Goal: Browse casually

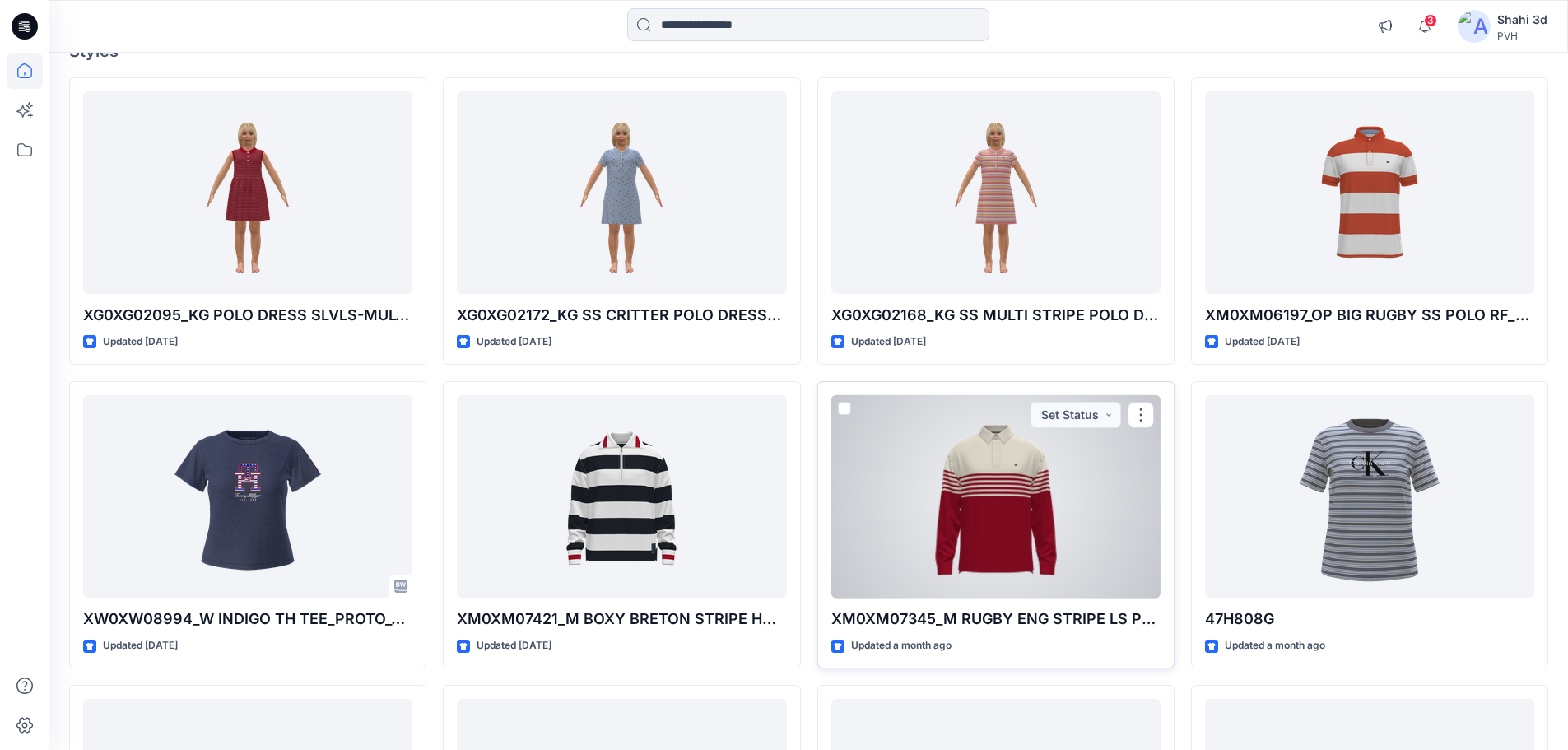
scroll to position [373, 0]
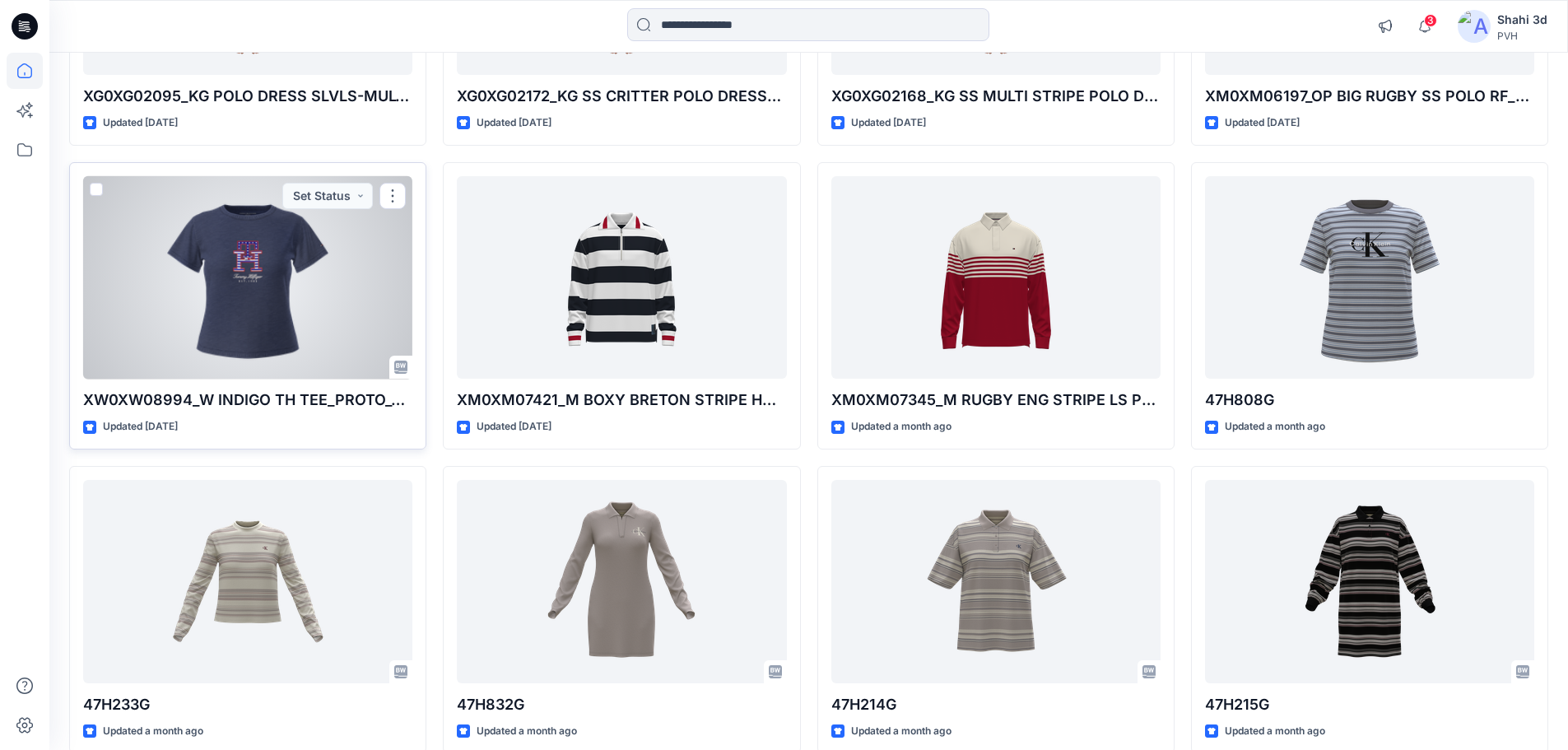
click at [264, 292] on div at bounding box center [247, 278] width 329 height 204
click at [264, 292] on div "Welcome back, Shahi New Explore Styles XG0XG02095_KG POLO DRESS SLVLS-MULTI_PRO…" at bounding box center [808, 711] width 1519 height 2064
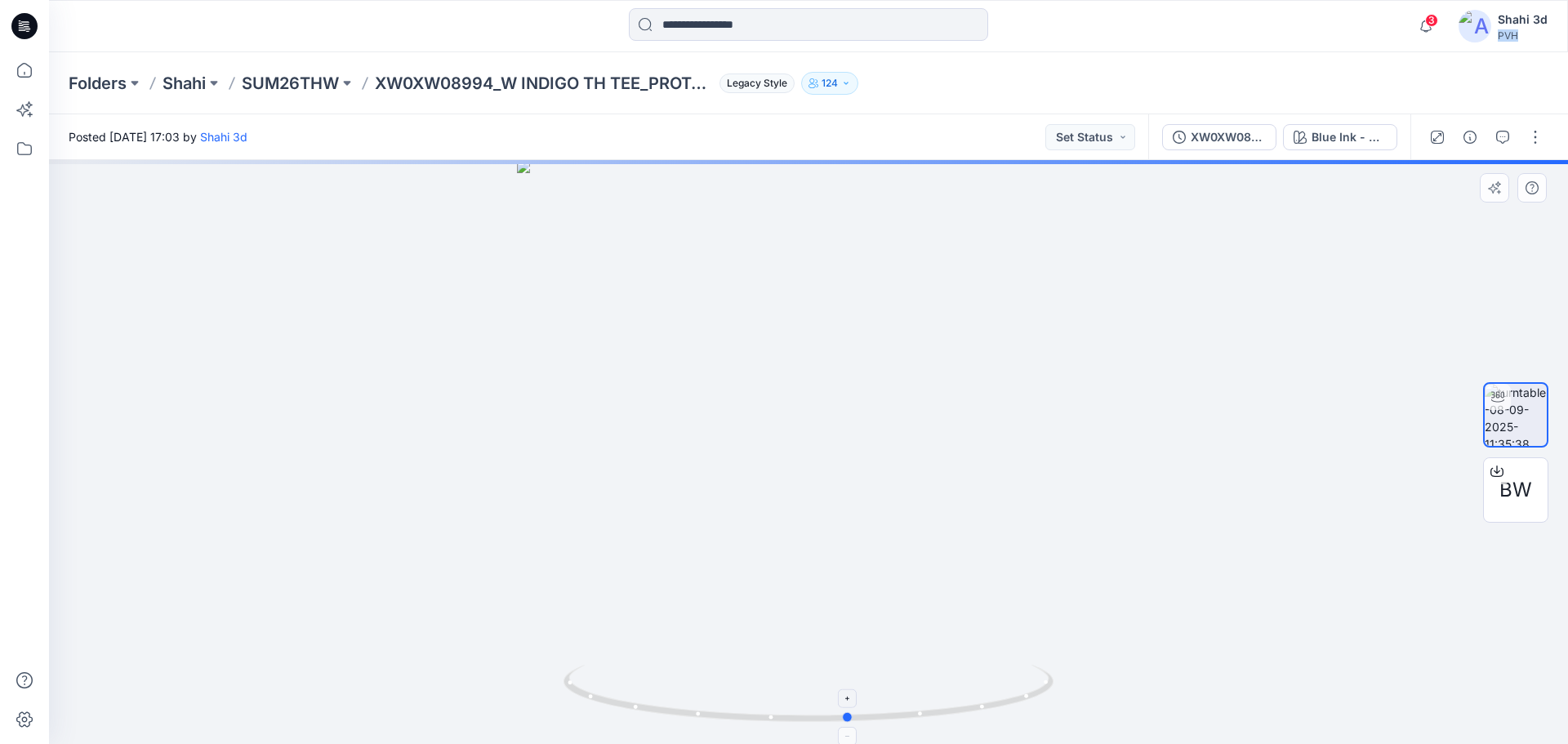
drag, startPoint x: 854, startPoint y: 726, endPoint x: 894, endPoint y: 714, distance: 41.8
click at [894, 714] on div at bounding box center [808, 452] width 1519 height 584
drag, startPoint x: 839, startPoint y: 339, endPoint x: 848, endPoint y: 590, distance: 251.2
click at [848, 592] on img at bounding box center [813, 276] width 1592 height 936
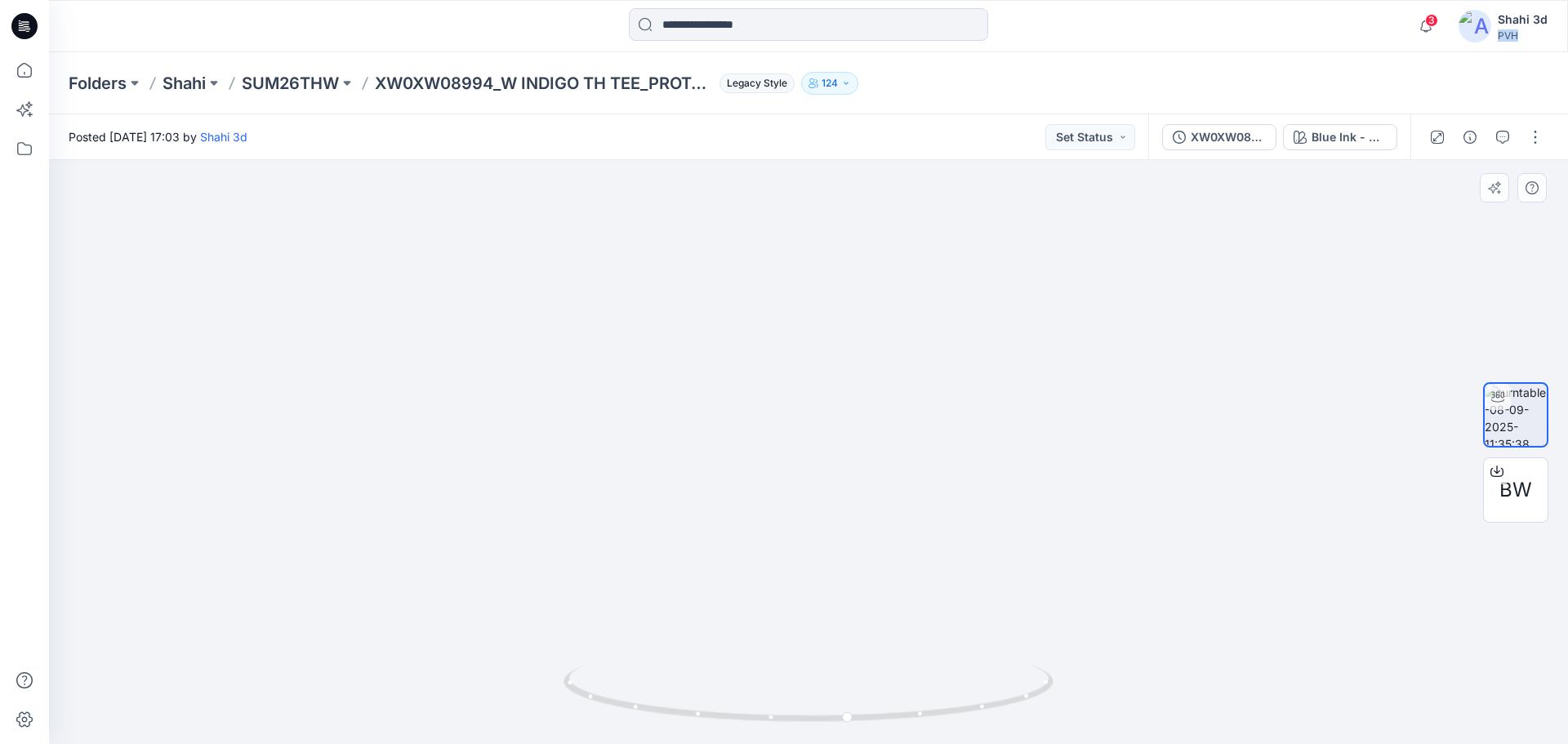
drag, startPoint x: 883, startPoint y: 415, endPoint x: 957, endPoint y: 454, distance: 83.6
click at [952, 457] on img at bounding box center [782, 355] width 1592 height 779
drag, startPoint x: 932, startPoint y: 546, endPoint x: 986, endPoint y: 346, distance: 207.2
click at [986, 346] on img at bounding box center [808, 348] width 1592 height 794
drag, startPoint x: 979, startPoint y: 443, endPoint x: 996, endPoint y: 365, distance: 79.8
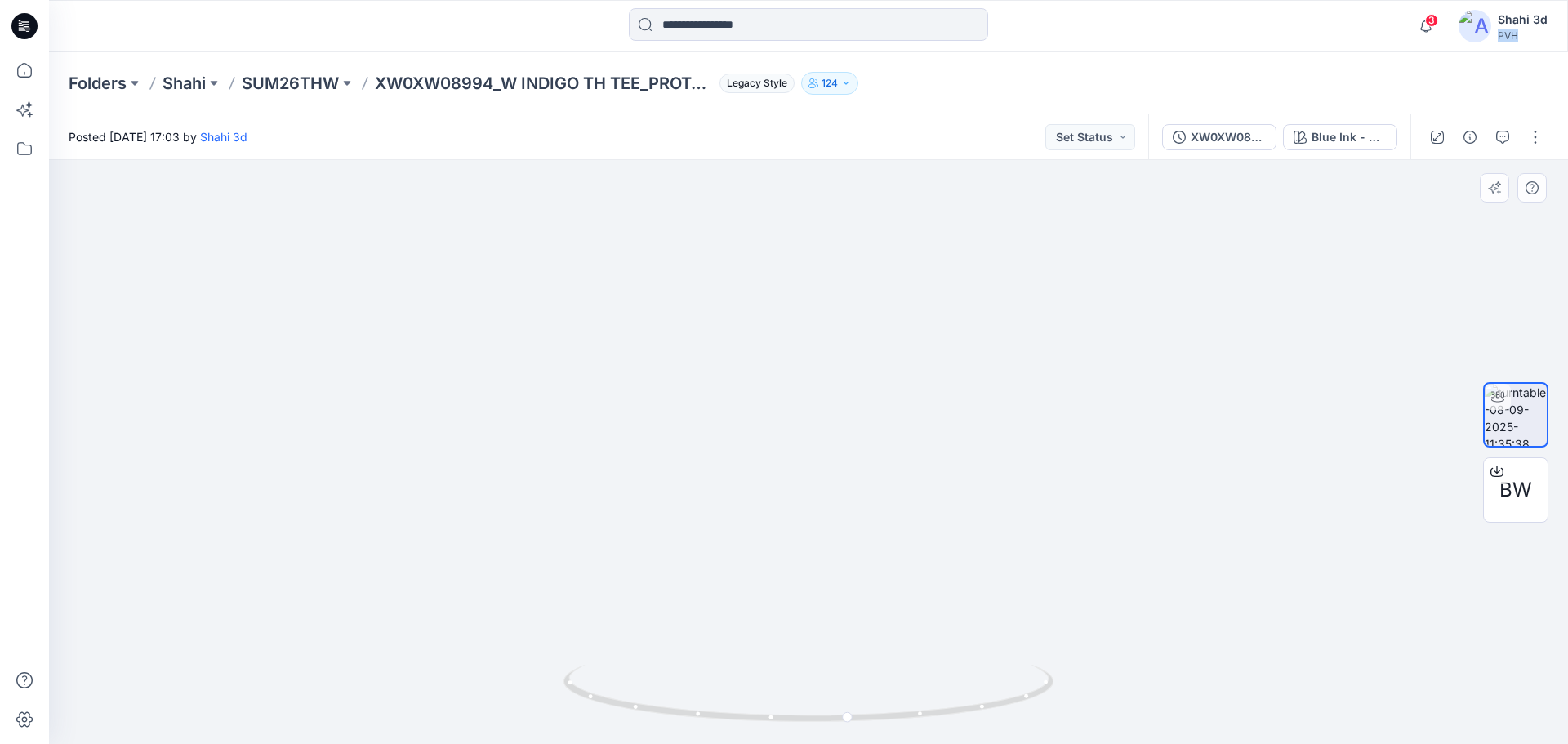
click at [996, 365] on img at bounding box center [845, 244] width 1592 height 1001
drag, startPoint x: 854, startPoint y: 716, endPoint x: 893, endPoint y: 705, distance: 40.5
click at [893, 705] on icon at bounding box center [810, 695] width 494 height 61
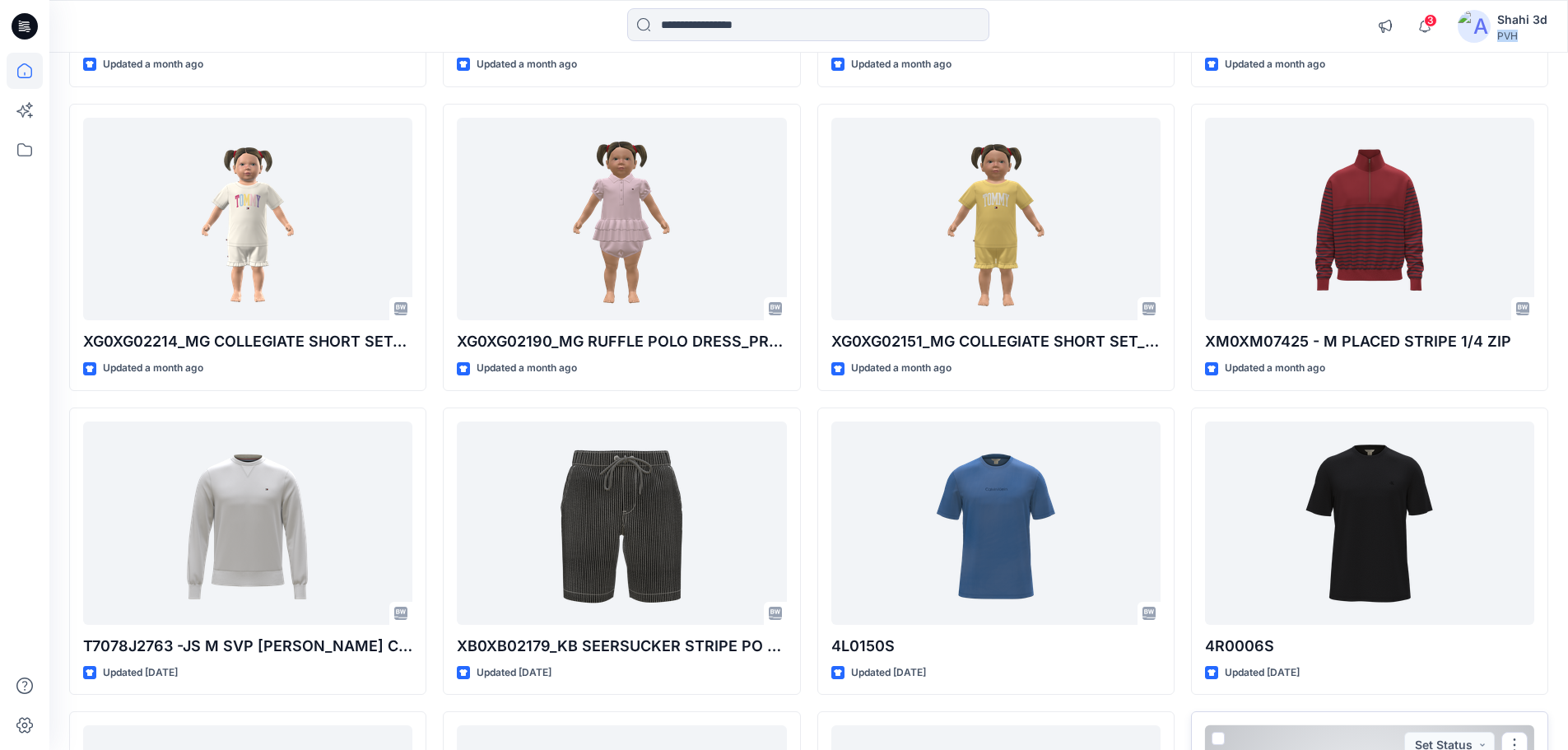
scroll to position [1950, 0]
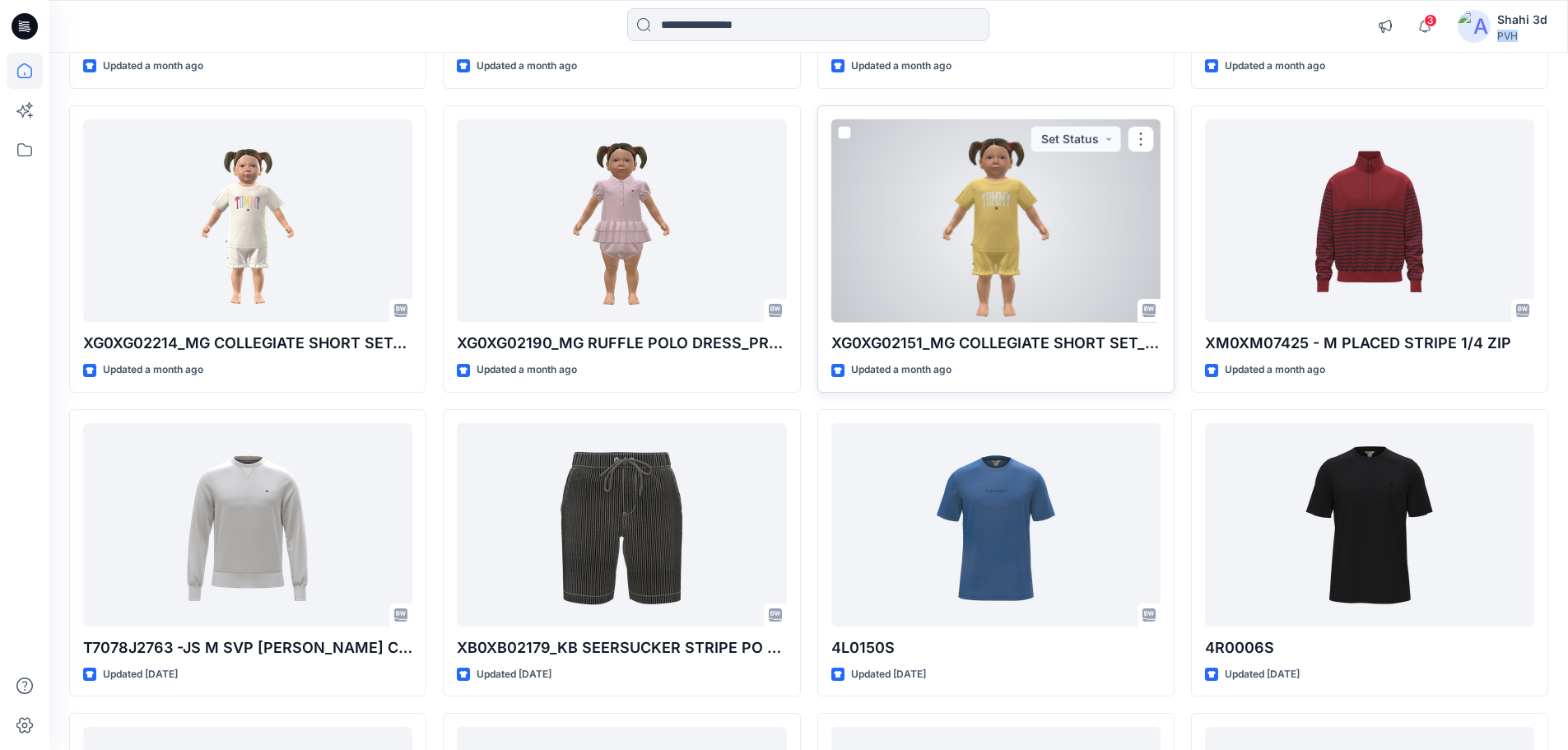
click at [1010, 248] on div at bounding box center [995, 221] width 329 height 204
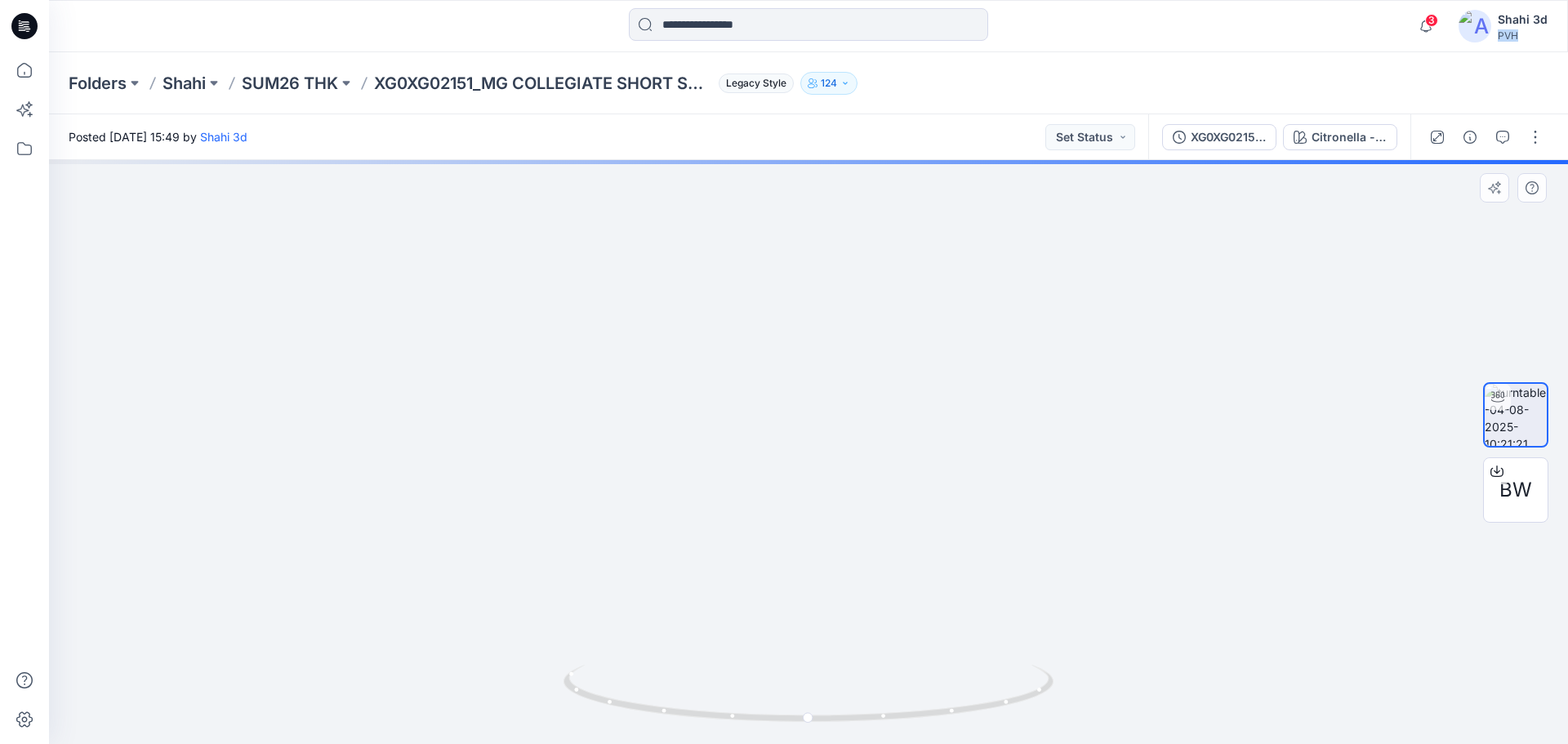
drag, startPoint x: 828, startPoint y: 386, endPoint x: 907, endPoint y: 482, distance: 124.3
click at [854, 727] on div at bounding box center [808, 452] width 1519 height 584
click at [915, 448] on img at bounding box center [834, 228] width 2161 height 1031
drag, startPoint x: 851, startPoint y: 717, endPoint x: 829, endPoint y: 662, distance: 59.2
click at [823, 691] on icon at bounding box center [810, 695] width 494 height 61
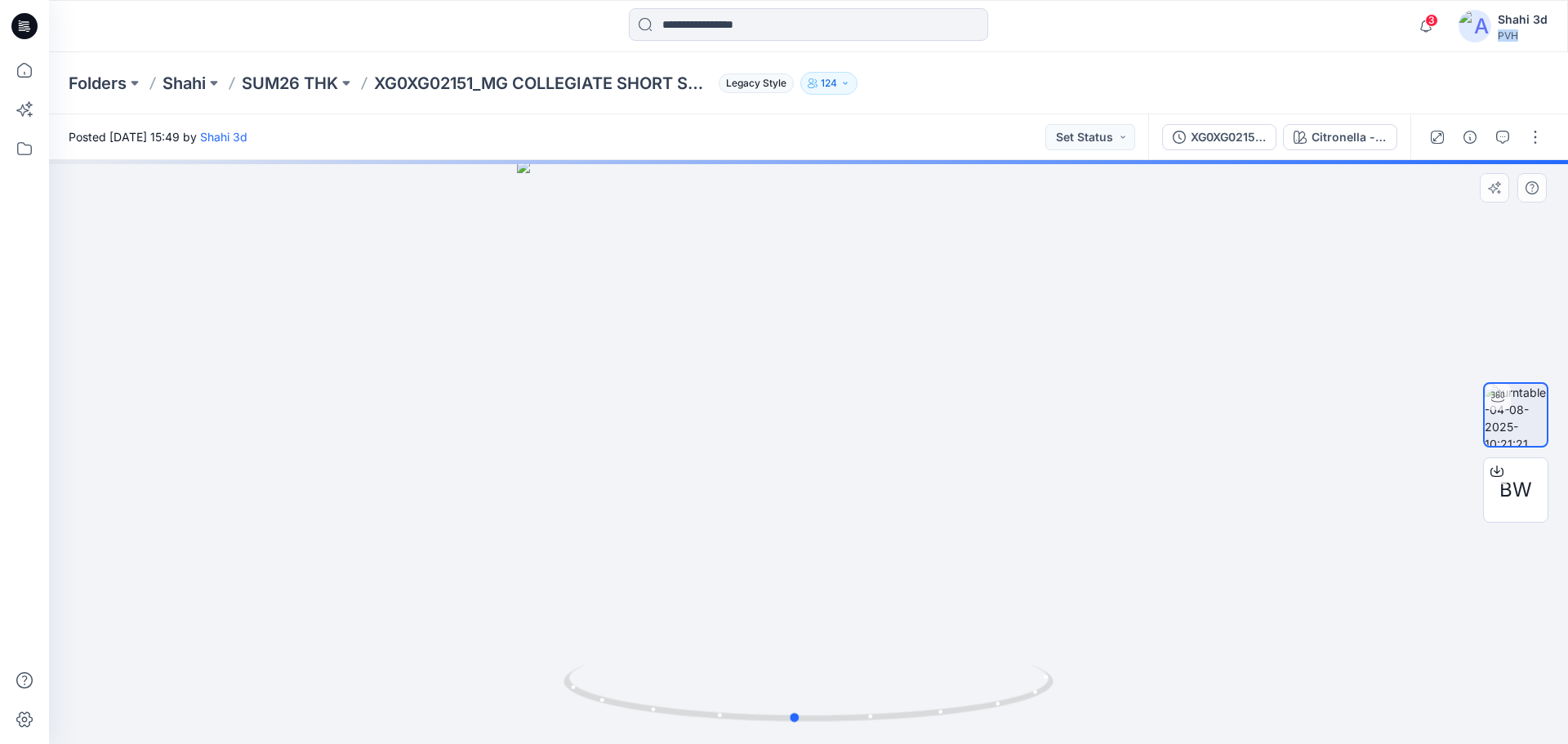
drag, startPoint x: 856, startPoint y: 546, endPoint x: 869, endPoint y: 343, distance: 203.4
click at [869, 343] on div at bounding box center [808, 452] width 1519 height 584
drag, startPoint x: 907, startPoint y: 715, endPoint x: 974, endPoint y: 731, distance: 68.9
click at [974, 731] on div at bounding box center [808, 703] width 490 height 81
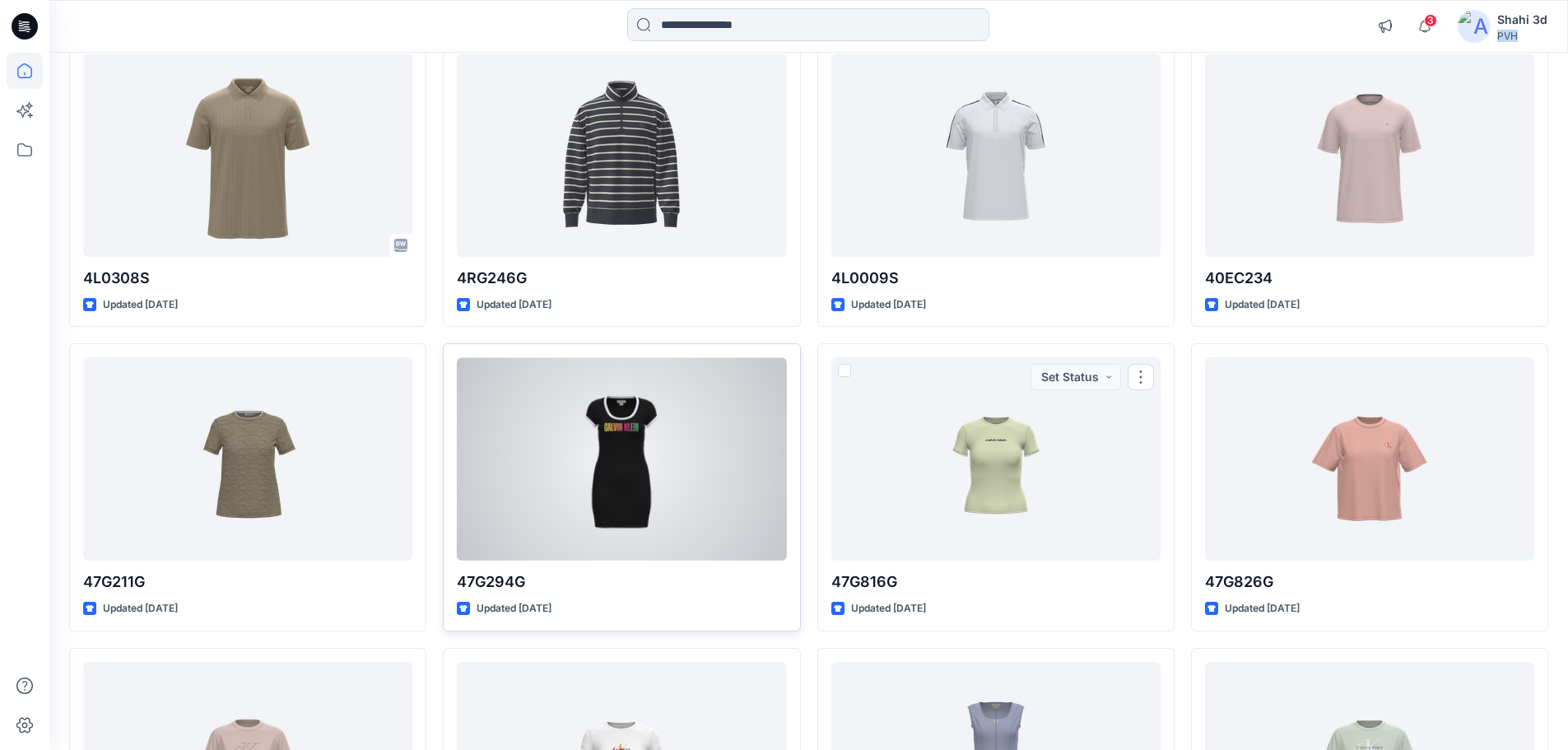
scroll to position [3020, 0]
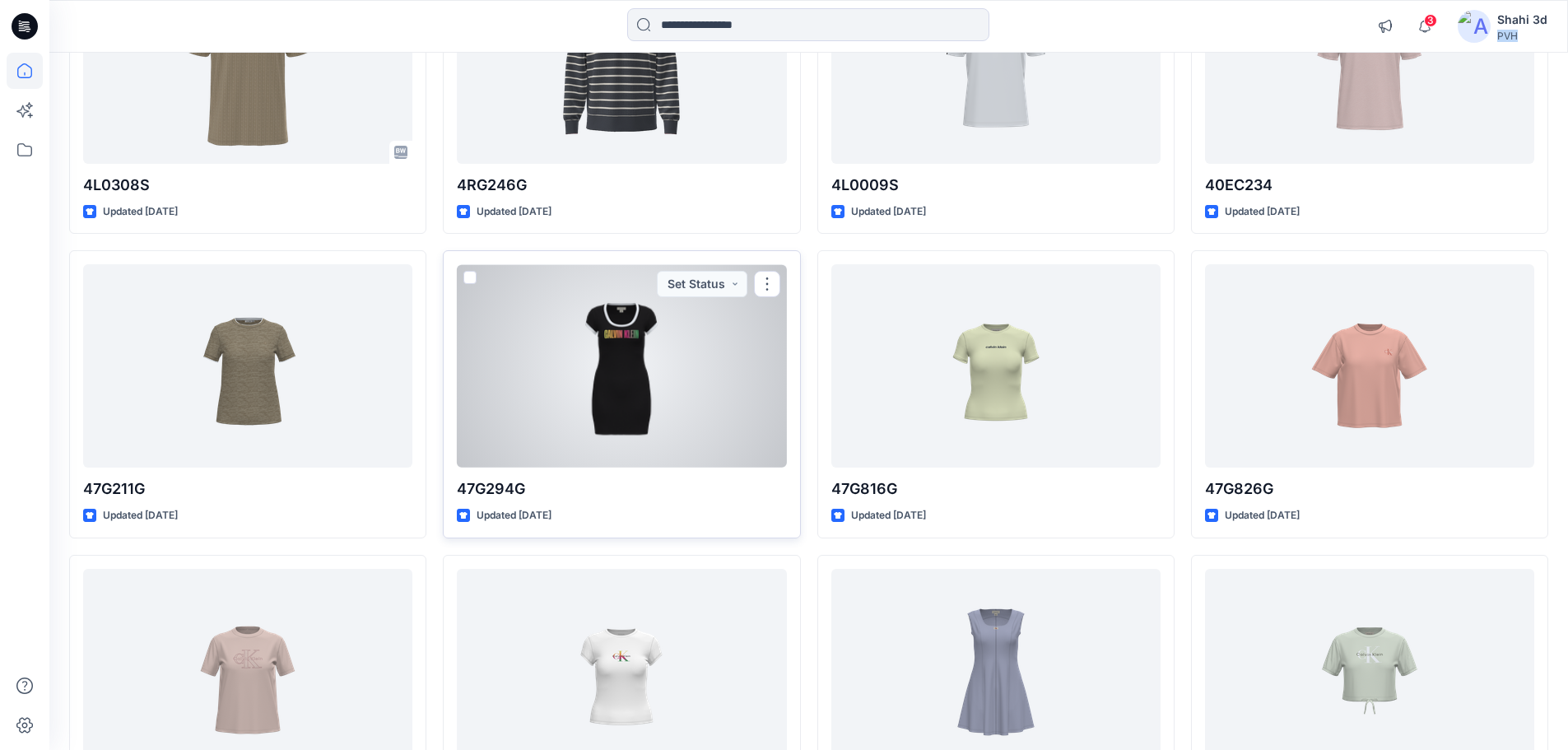
click at [585, 374] on div at bounding box center [620, 366] width 329 height 204
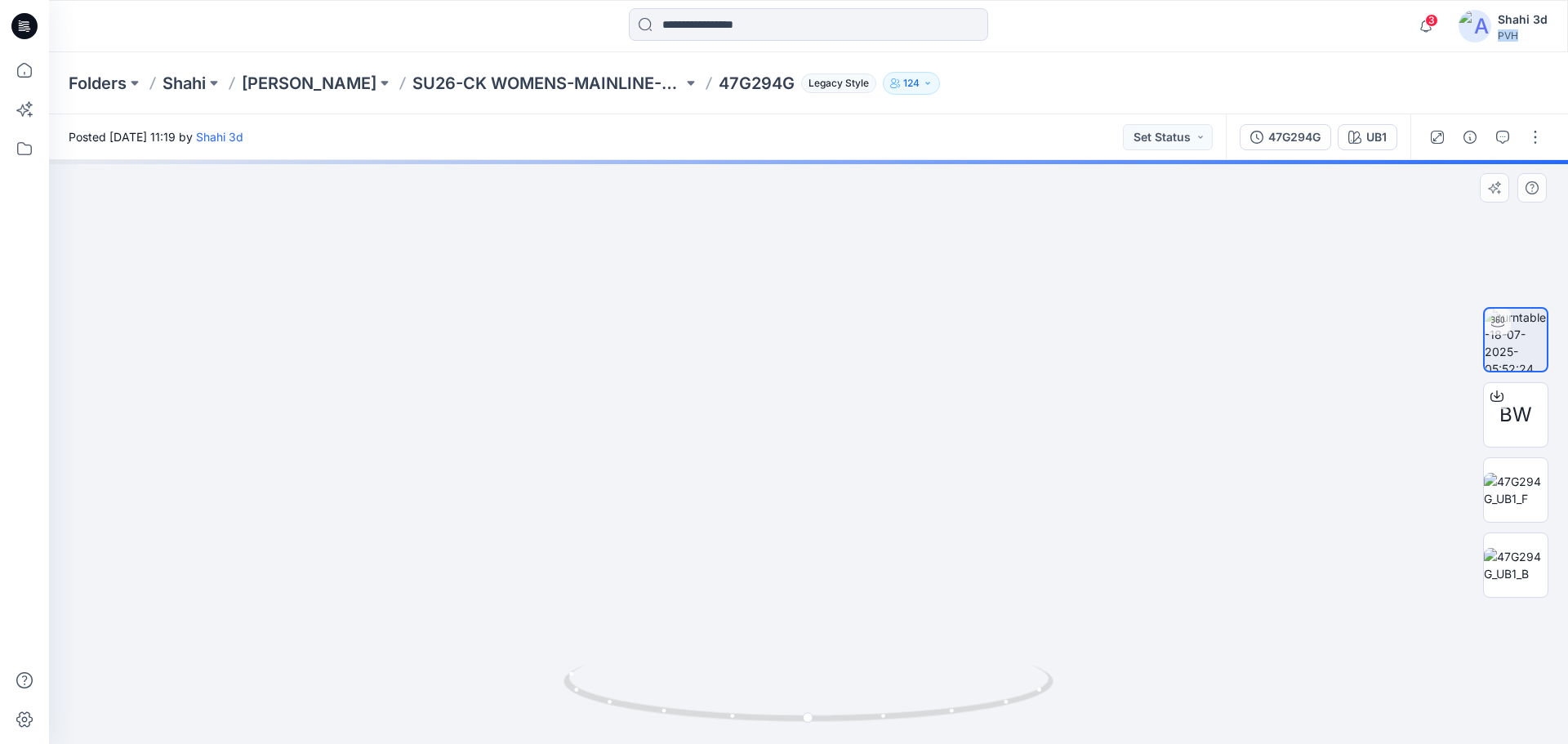
drag, startPoint x: 847, startPoint y: 345, endPoint x: 861, endPoint y: 584, distance: 239.4
click at [862, 580] on img at bounding box center [818, 173] width 1936 height 1142
drag, startPoint x: 854, startPoint y: 529, endPoint x: 854, endPoint y: 638, distance: 109.0
click at [854, 638] on img at bounding box center [823, 289] width 1936 height 909
drag, startPoint x: 833, startPoint y: 465, endPoint x: 835, endPoint y: 528, distance: 63.0
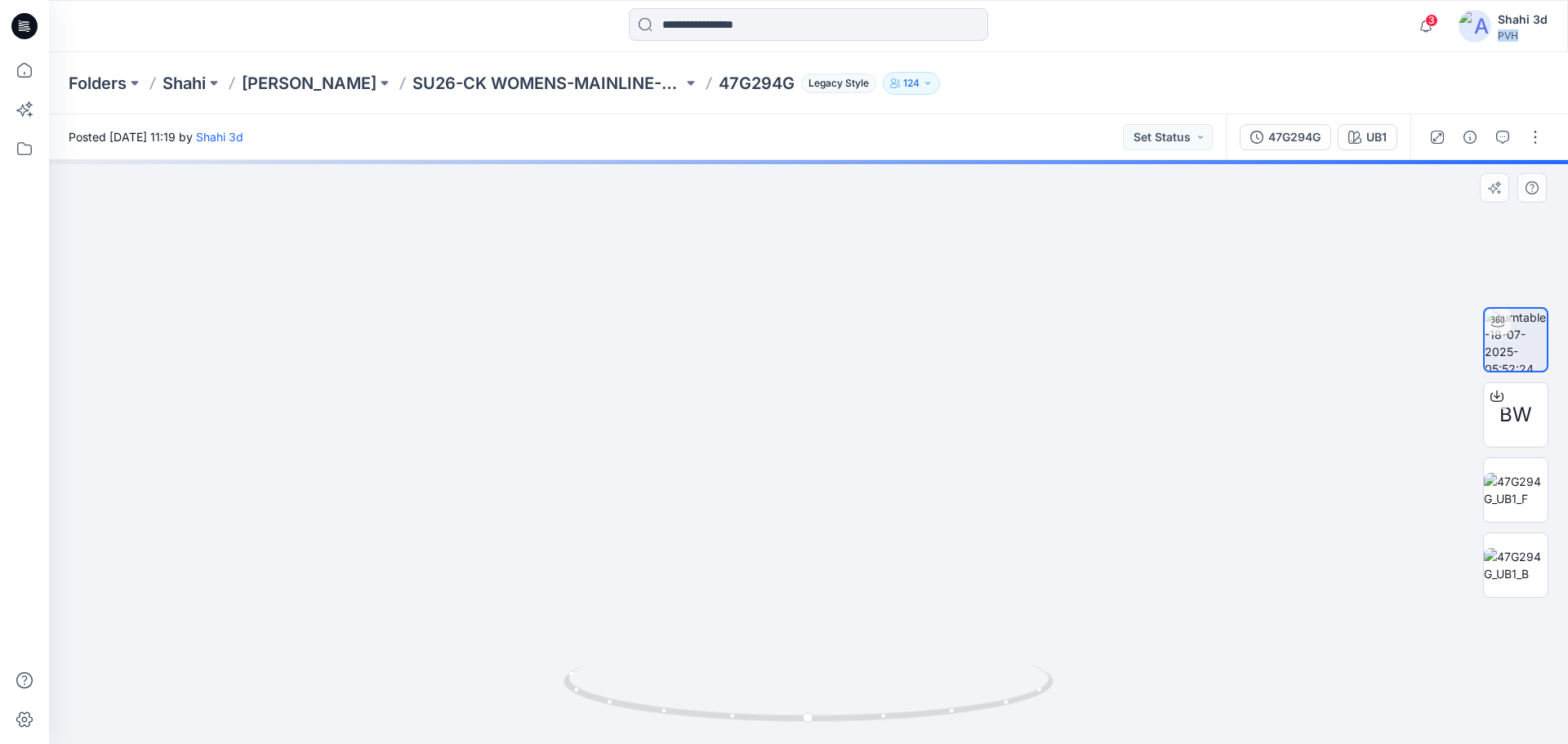
click at [835, 528] on img at bounding box center [825, 317] width 1936 height 854
drag, startPoint x: 861, startPoint y: 570, endPoint x: 868, endPoint y: 658, distance: 88.3
click at [868, 672] on div at bounding box center [808, 452] width 1519 height 584
drag, startPoint x: 935, startPoint y: 563, endPoint x: 805, endPoint y: 276, distance: 315.1
click at [805, 276] on img at bounding box center [771, 124] width 3344 height 1240
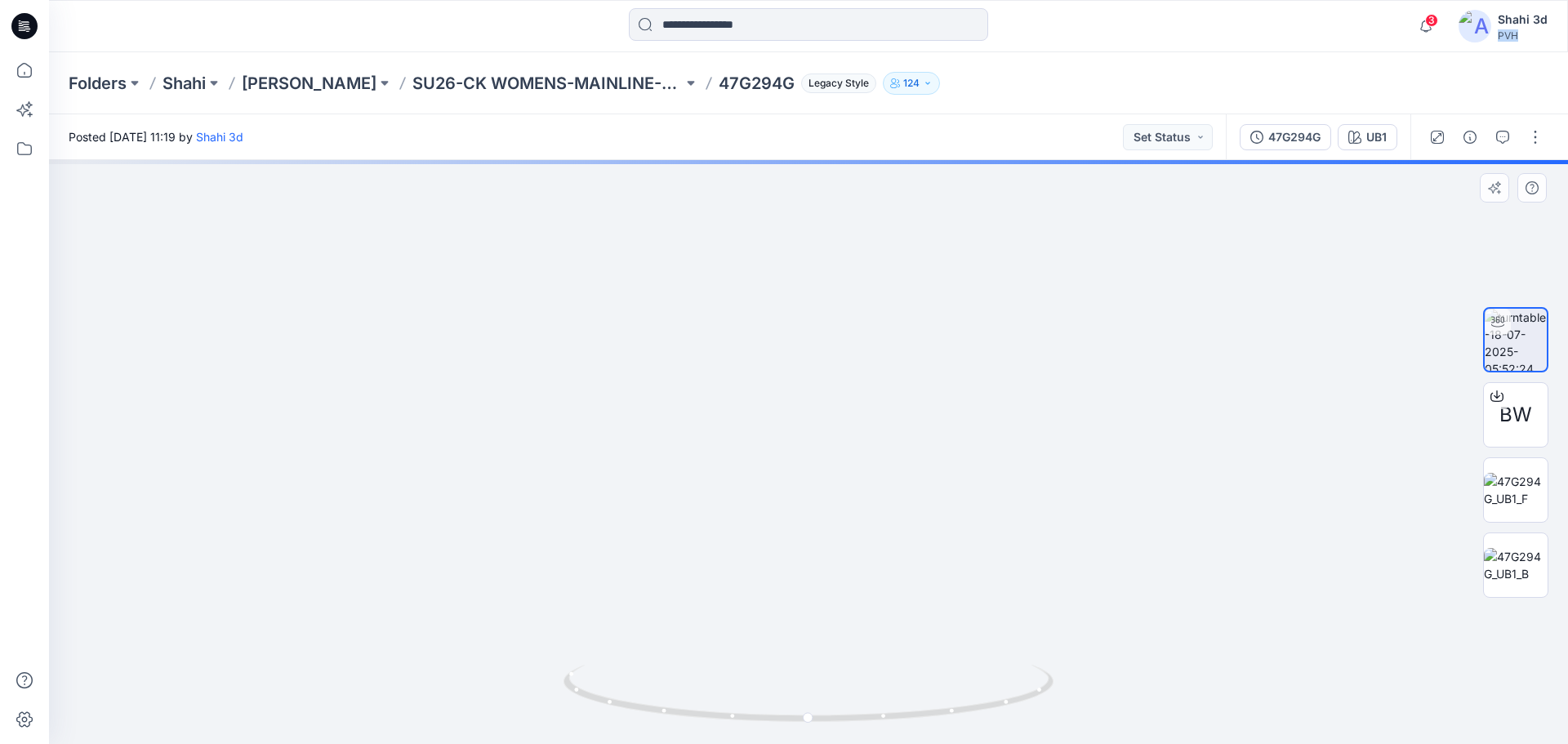
drag, startPoint x: 872, startPoint y: 510, endPoint x: 865, endPoint y: 390, distance: 120.2
click at [865, 390] on img at bounding box center [789, 199] width 2443 height 1089
